Goal: Task Accomplishment & Management: Manage account settings

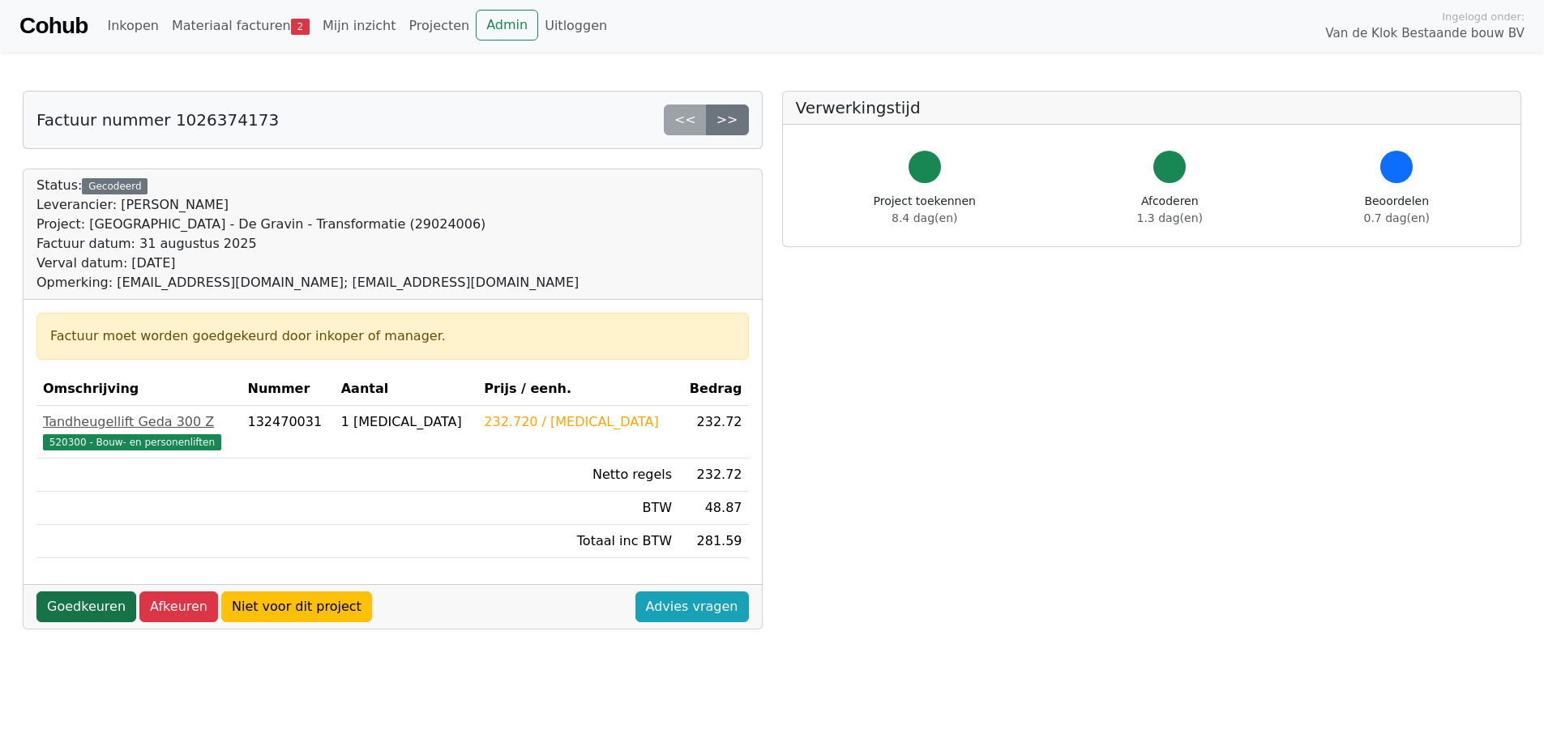
click at [79, 609] on link "Goedkeuren" at bounding box center [86, 607] width 100 height 31
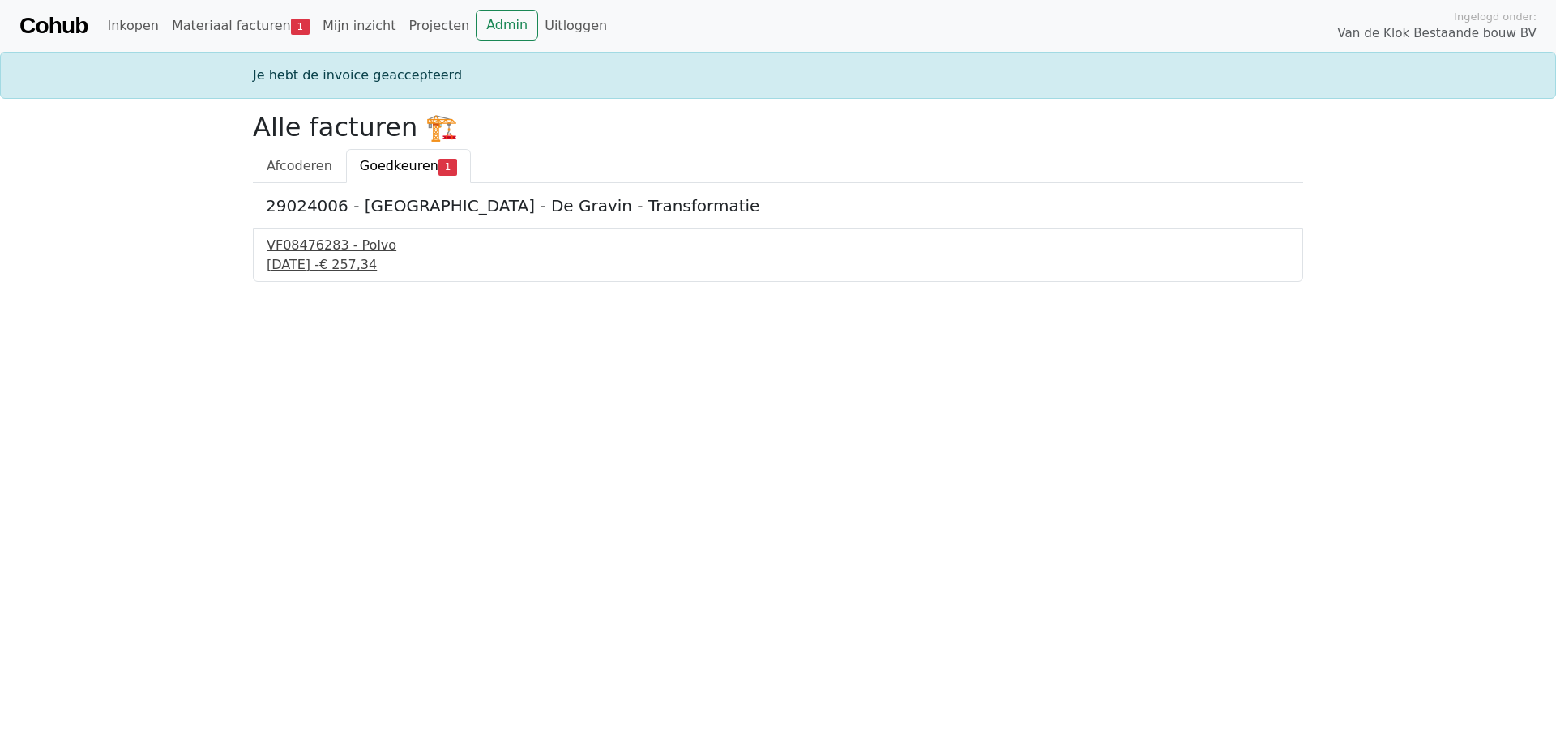
click at [318, 259] on div "8 september 2025 - € 257,34" at bounding box center [778, 264] width 1023 height 19
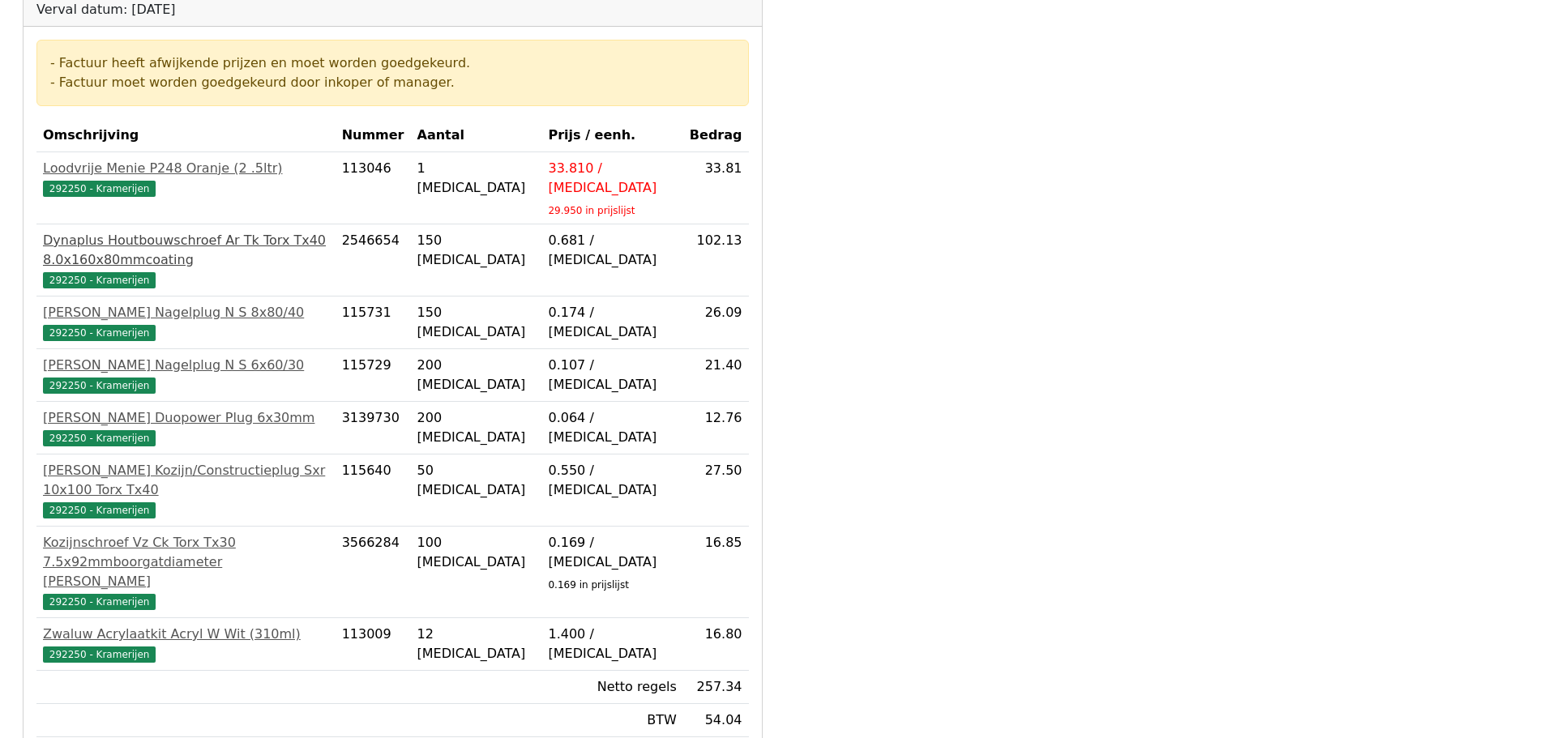
scroll to position [324, 0]
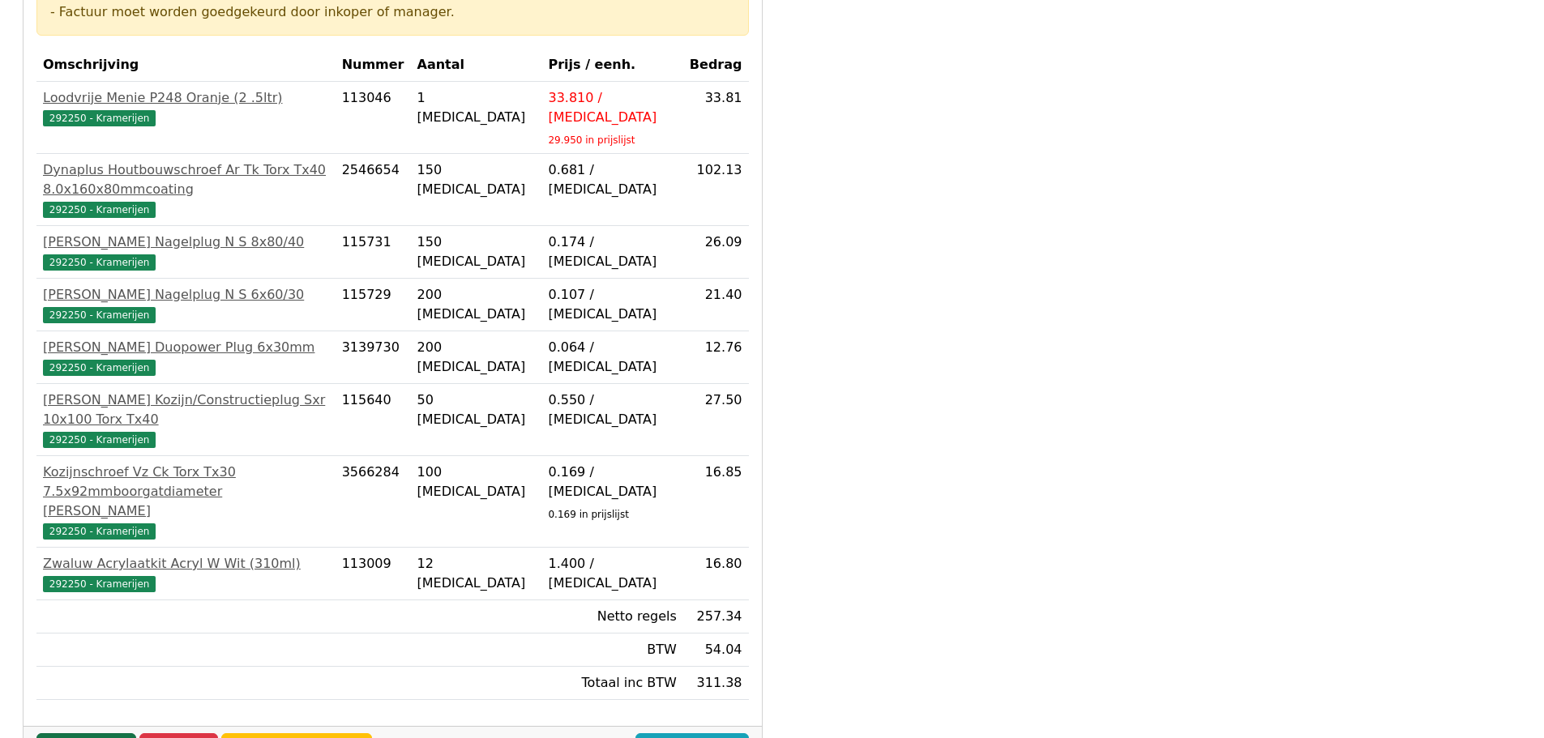
click at [88, 733] on link "Goedkeuren" at bounding box center [86, 748] width 100 height 31
